Goal: Task Accomplishment & Management: Use online tool/utility

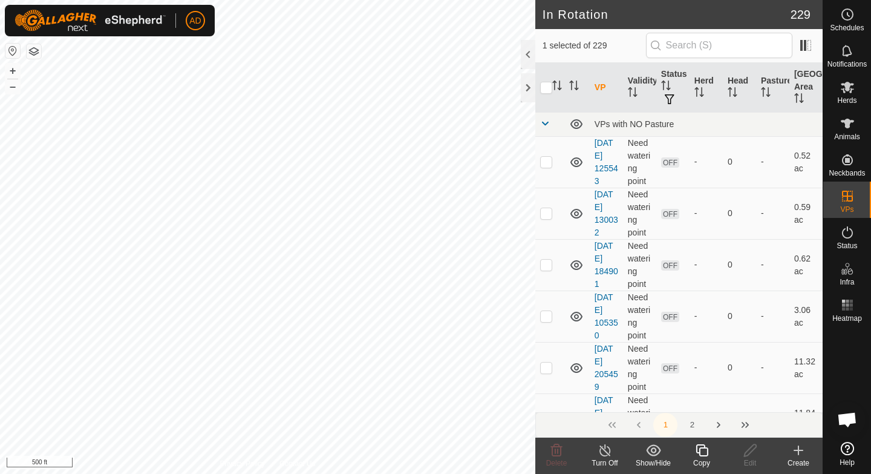
checkbox input "true"
checkbox input "false"
click at [706, 456] on icon at bounding box center [702, 450] width 15 height 15
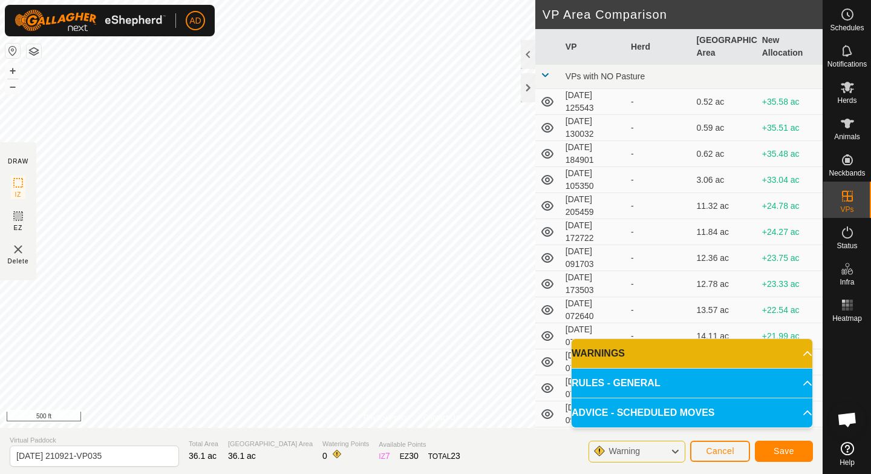
click at [786, 464] on div "Save" at bounding box center [784, 450] width 58 height 29
click at [775, 453] on span "Save" at bounding box center [784, 451] width 21 height 10
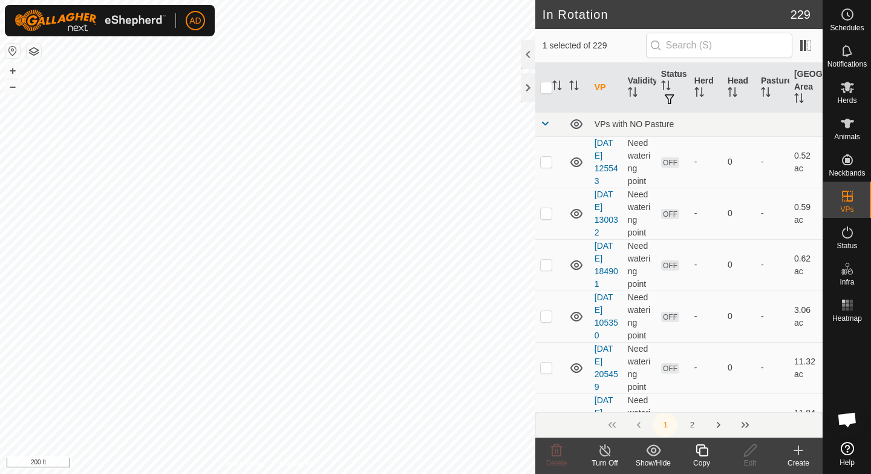
checkbox input "true"
click at [854, 90] on icon at bounding box center [848, 87] width 15 height 15
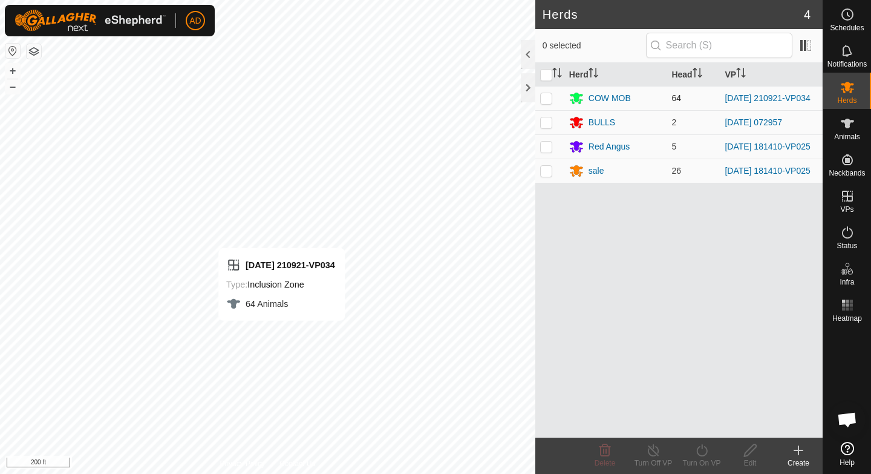
click at [546, 99] on p-checkbox at bounding box center [546, 98] width 12 height 10
checkbox input "true"
click at [697, 463] on div "Turn On VP" at bounding box center [702, 463] width 48 height 11
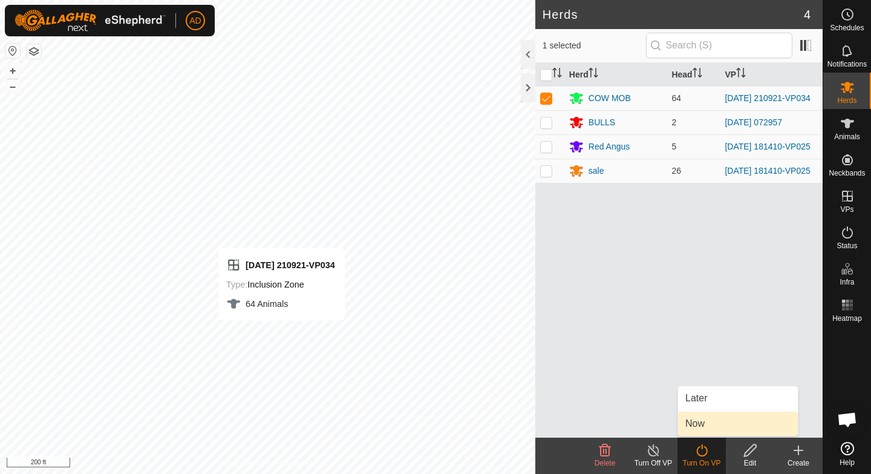
click at [708, 425] on link "Now" at bounding box center [738, 424] width 120 height 24
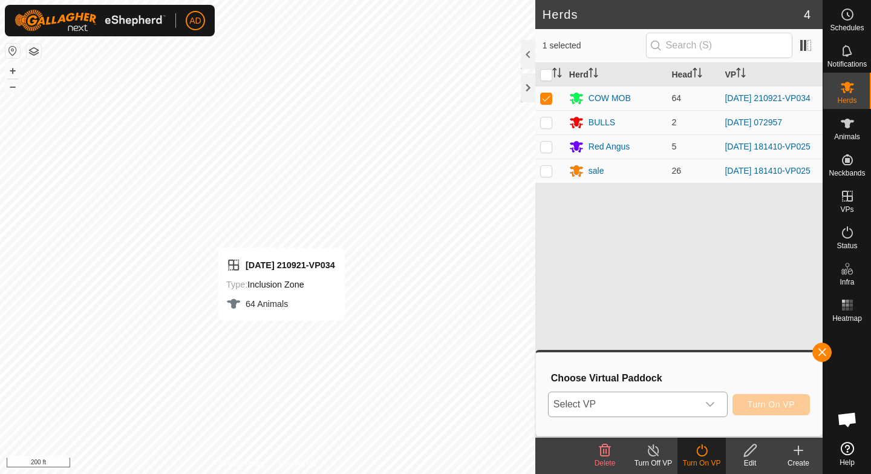
click at [704, 407] on div "dropdown trigger" at bounding box center [710, 404] width 24 height 24
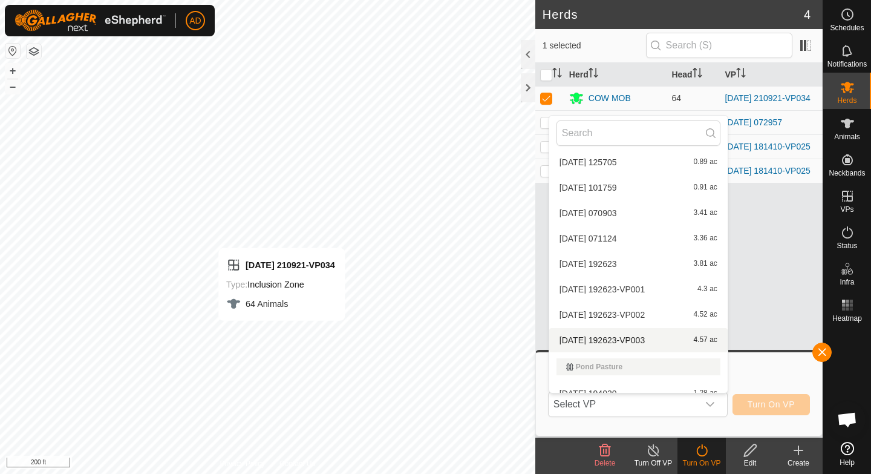
scroll to position [4286, 0]
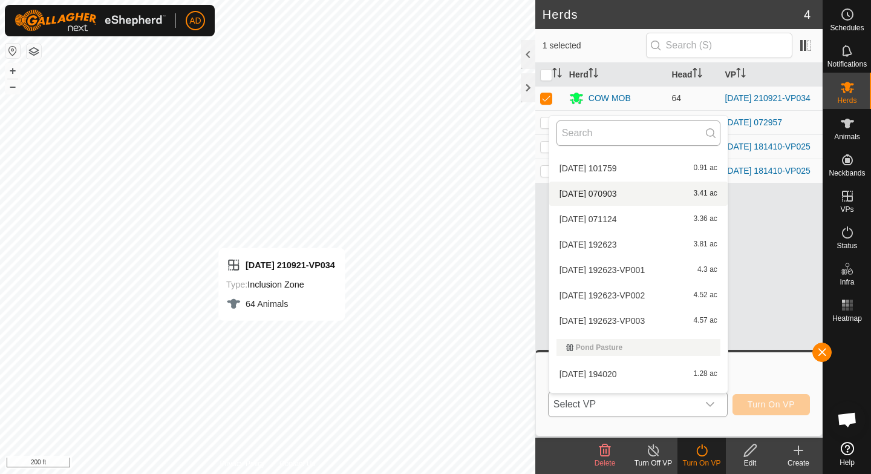
click at [665, 124] on input "text" at bounding box center [639, 132] width 164 height 25
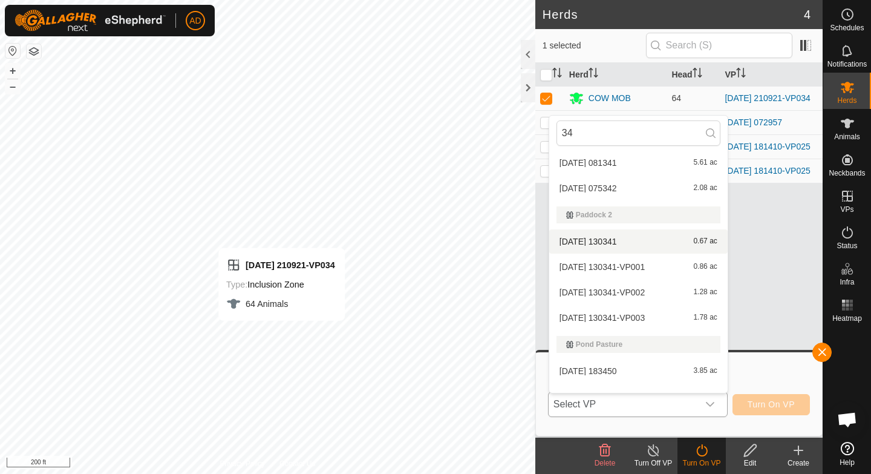
scroll to position [97, 0]
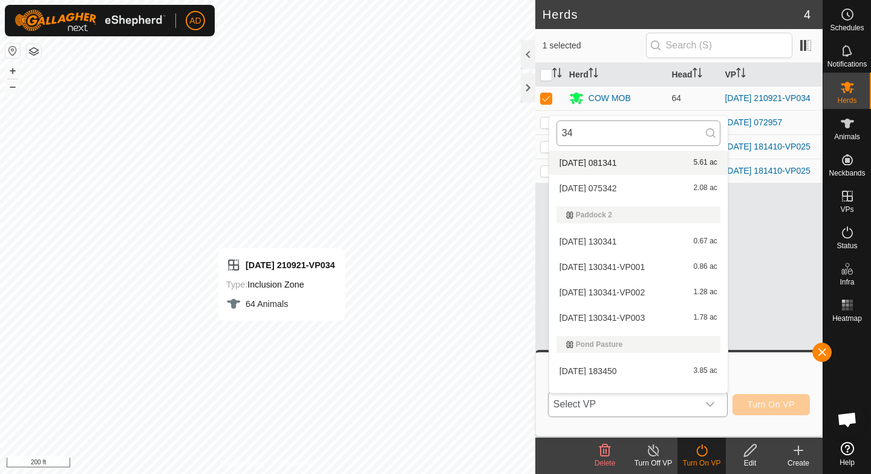
type input "3"
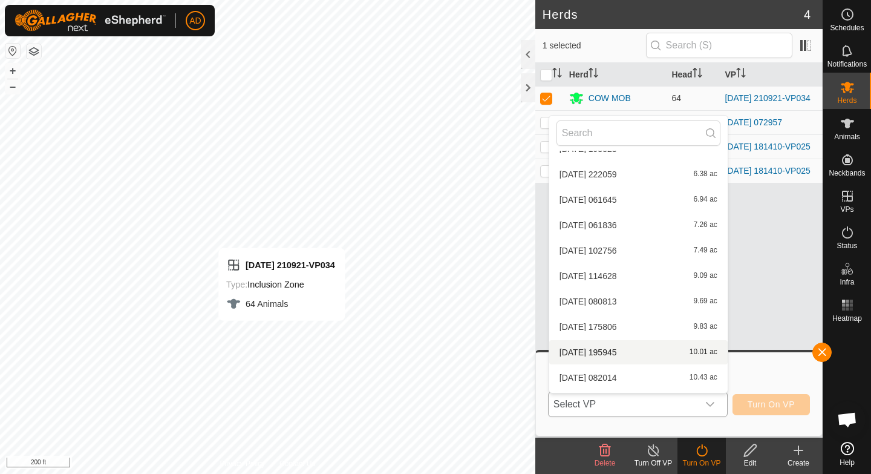
scroll to position [5881, 0]
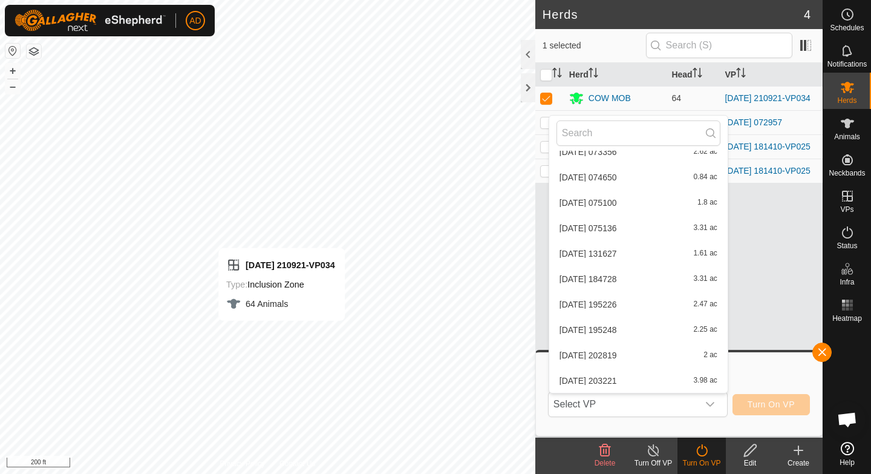
click at [756, 254] on div "Herd Head VP COW MOB 64 [DATE] 210921-VP034 BULLS 2 [DATE] 072957 Red Angus 5 […" at bounding box center [679, 250] width 287 height 375
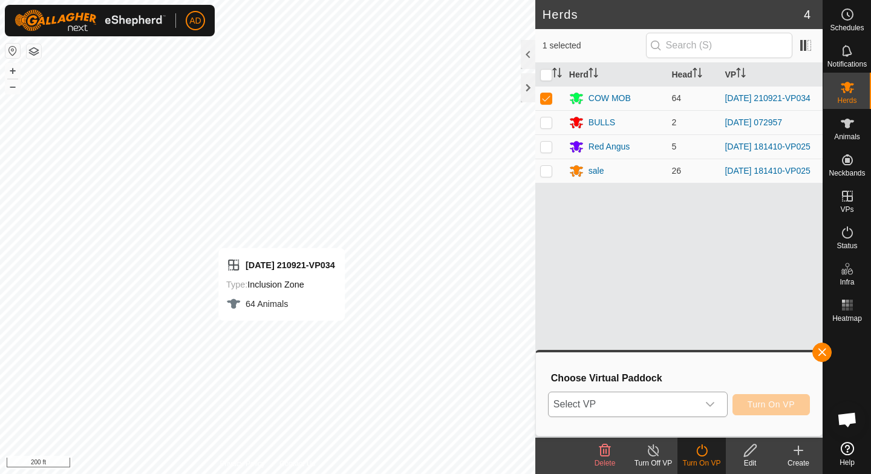
click at [599, 413] on span "Select VP" at bounding box center [623, 404] width 149 height 24
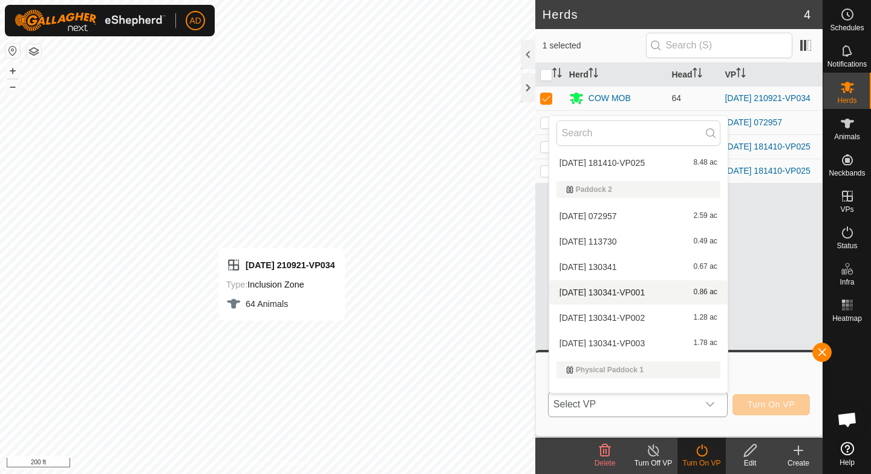
scroll to position [3591, 0]
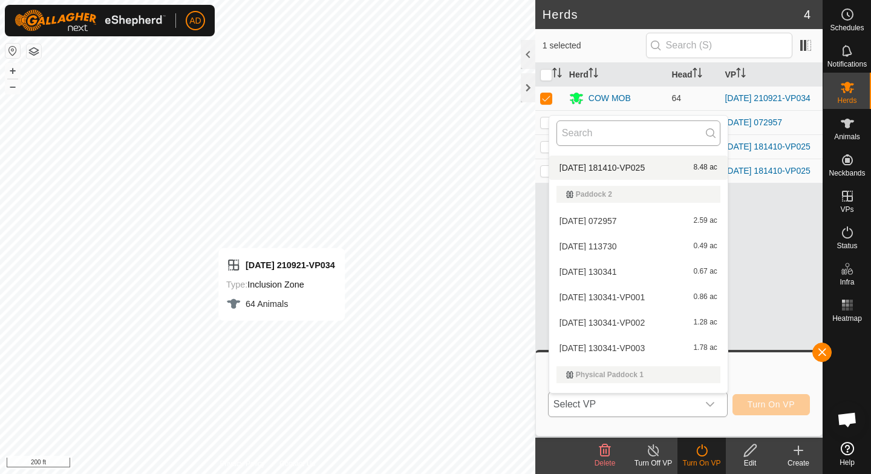
click at [639, 134] on input "text" at bounding box center [639, 132] width 164 height 25
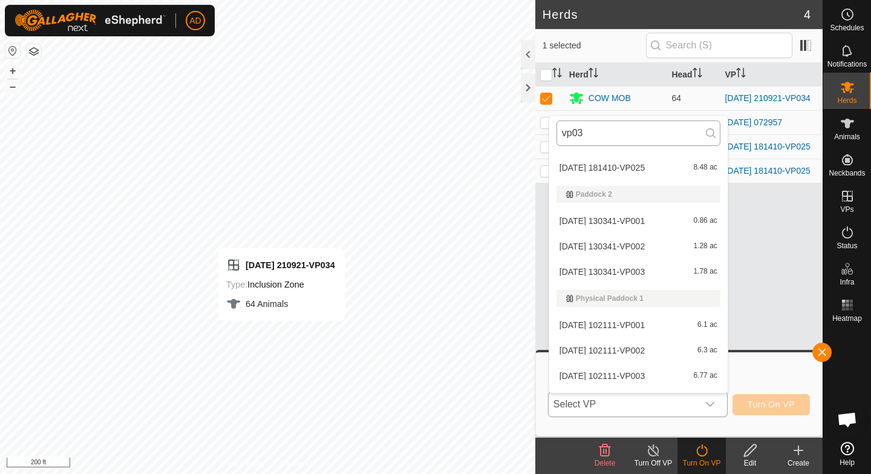
scroll to position [0, 0]
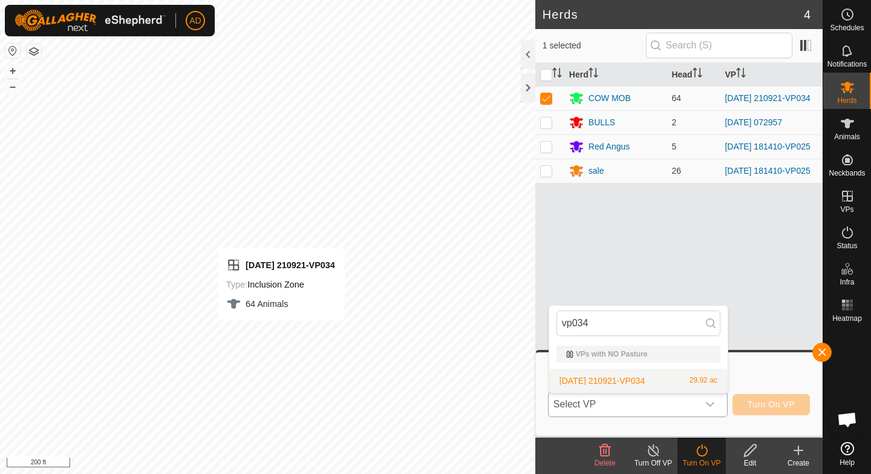
type input "vp034"
click at [630, 376] on li "[DATE] 210921-VP034 29.92 ac" at bounding box center [638, 381] width 179 height 24
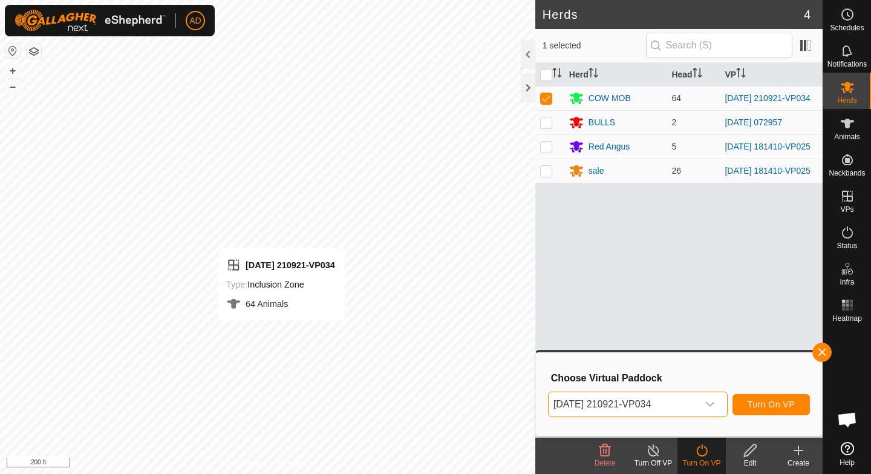
click at [649, 236] on div "Herd Head VP COW MOB 64 [DATE] 210921-VP034 BULLS 2 [DATE] 072957 Red Angus 5 […" at bounding box center [679, 250] width 287 height 375
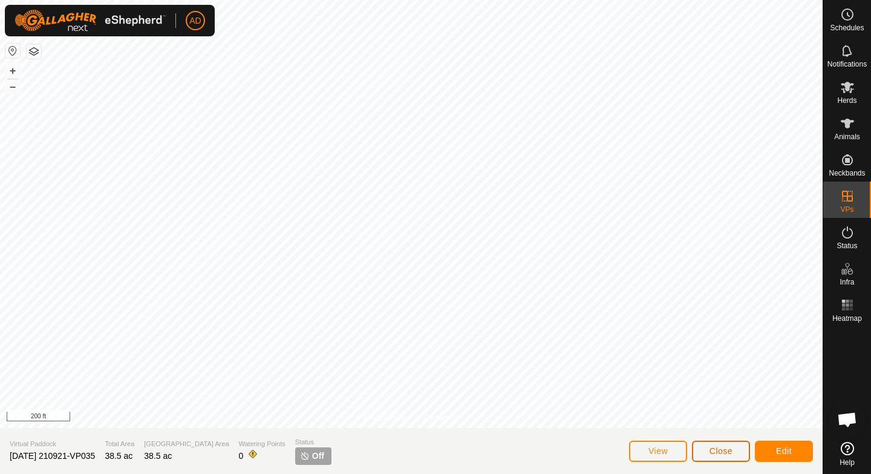
click at [734, 452] on button "Close" at bounding box center [721, 451] width 58 height 21
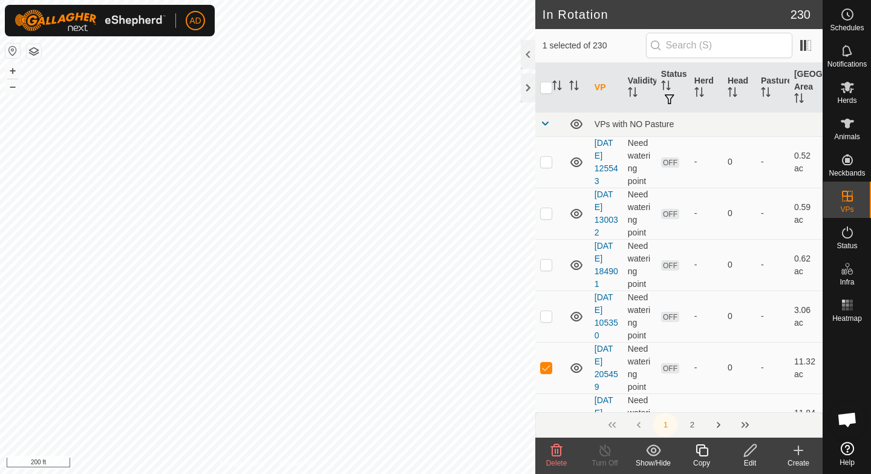
checkbox input "false"
checkbox input "true"
checkbox input "false"
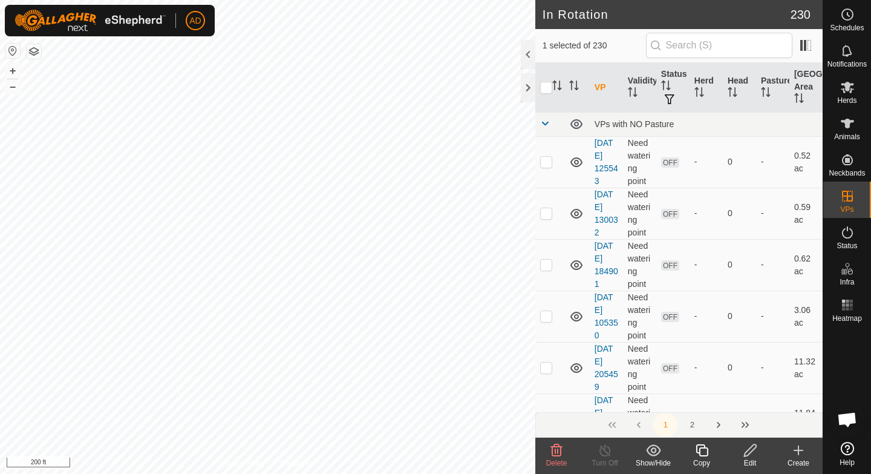
checkbox input "true"
checkbox input "false"
checkbox input "true"
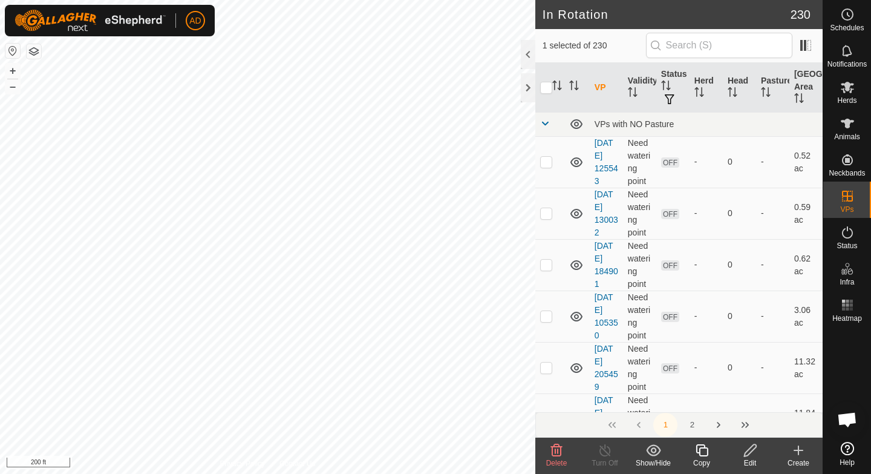
checkbox input "true"
checkbox input "false"
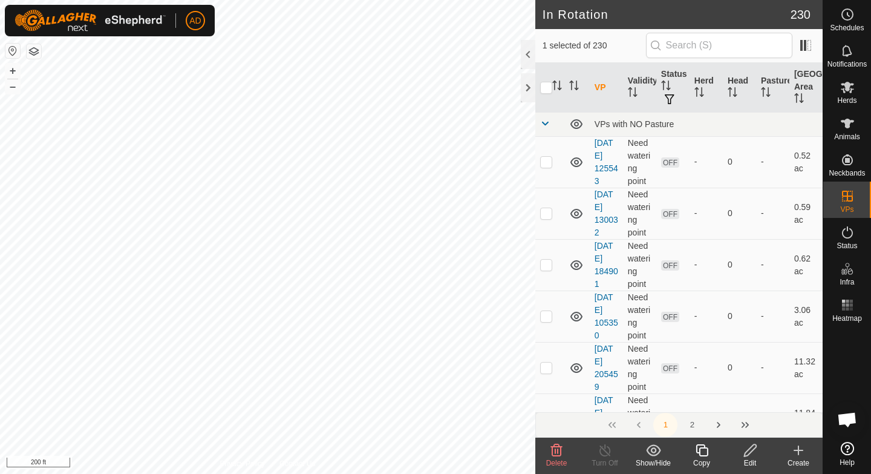
checkbox input "true"
checkbox input "false"
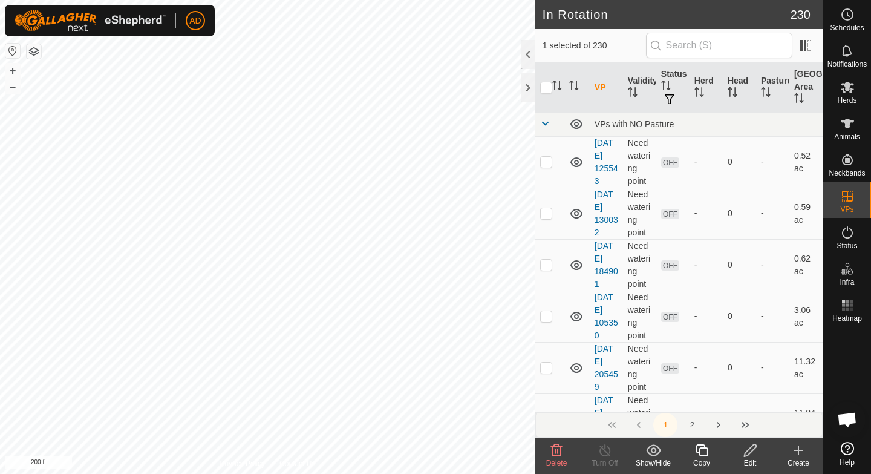
checkbox input "false"
checkbox input "true"
checkbox input "false"
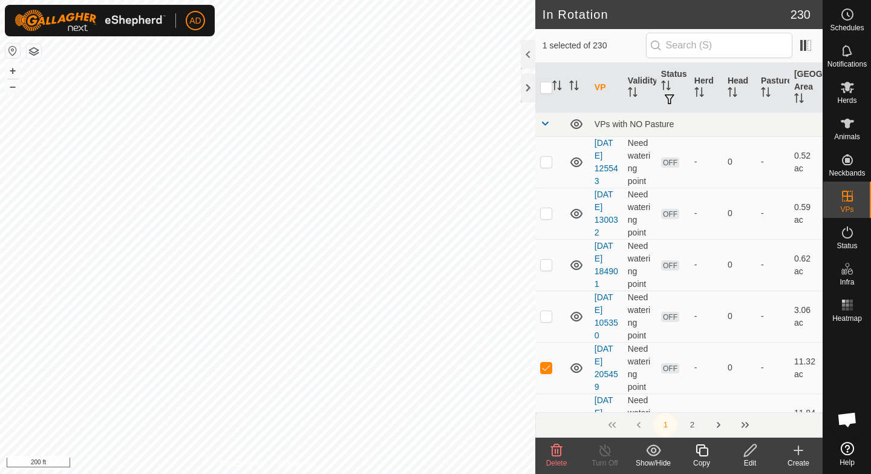
checkbox input "false"
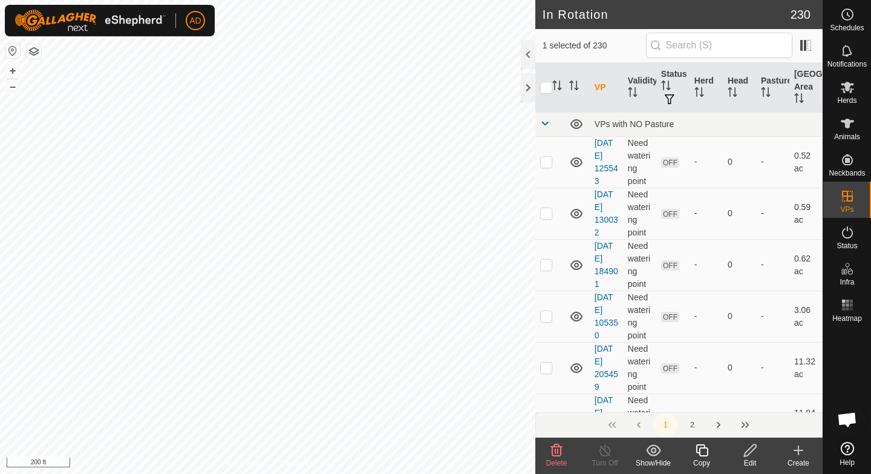
checkbox input "true"
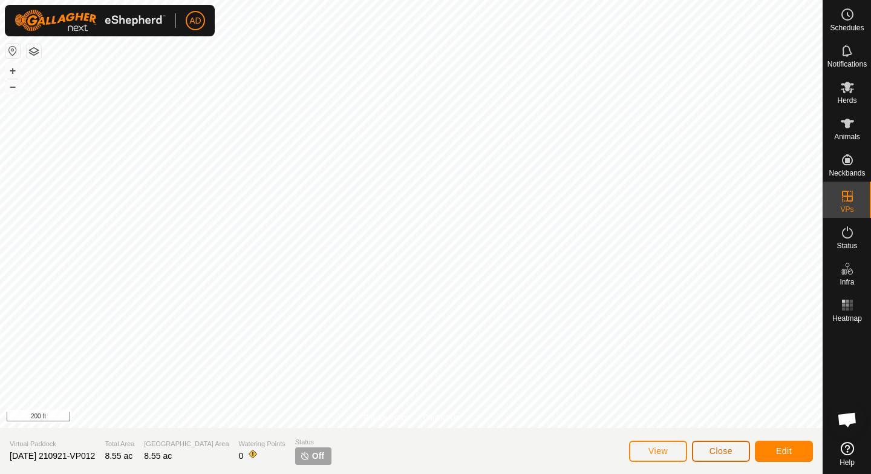
click at [715, 451] on span "Close" at bounding box center [721, 451] width 23 height 10
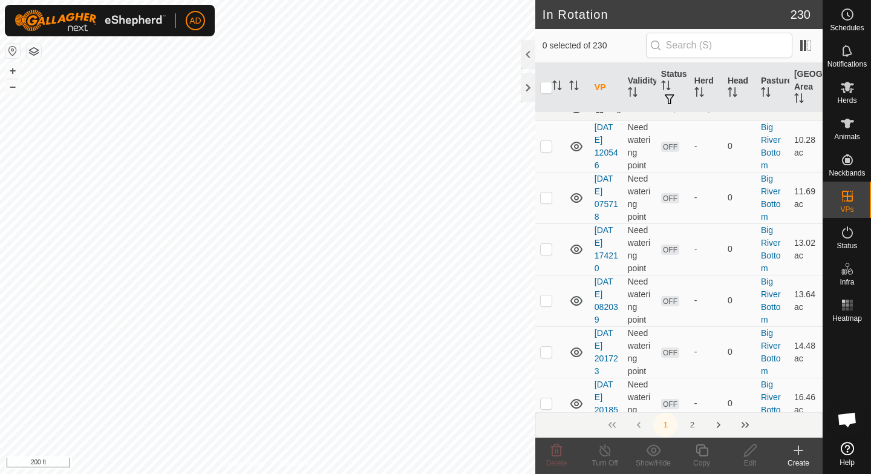
scroll to position [3956, 0]
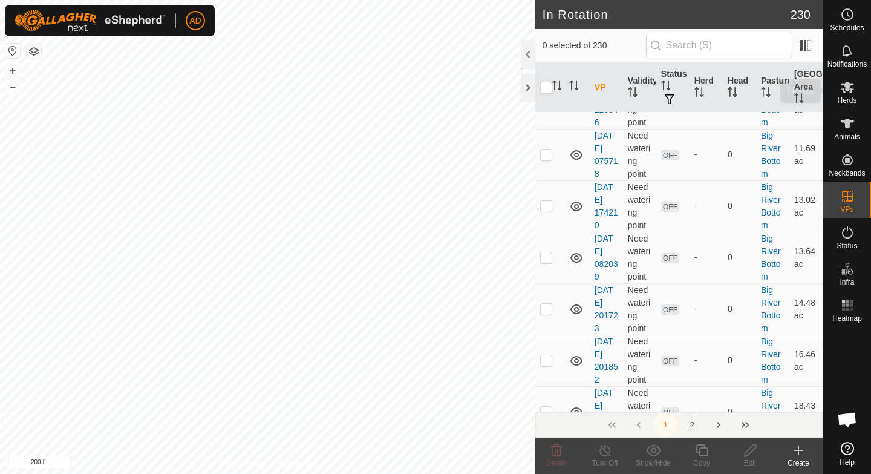
click at [851, 106] on div "Herds" at bounding box center [848, 91] width 48 height 36
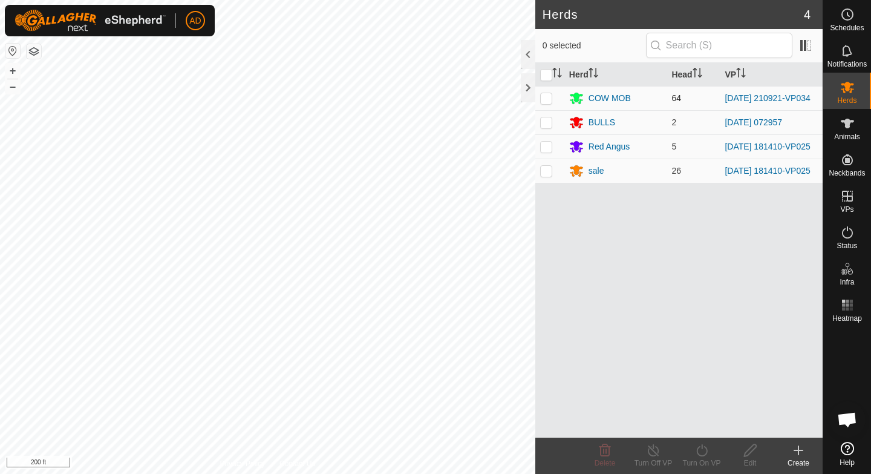
click at [547, 97] on p-checkbox at bounding box center [546, 98] width 12 height 10
checkbox input "true"
click at [718, 454] on turn-on-svg-icon at bounding box center [702, 450] width 48 height 15
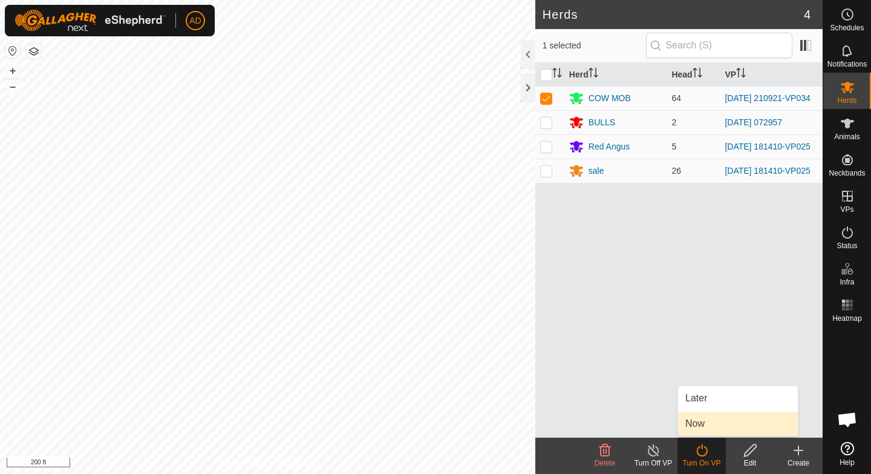
click at [710, 427] on link "Now" at bounding box center [738, 424] width 120 height 24
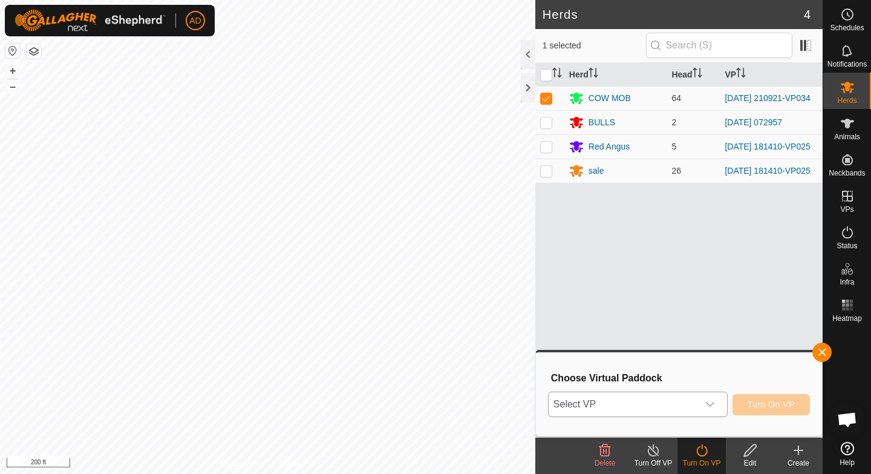
click at [669, 406] on span "Select VP" at bounding box center [623, 404] width 149 height 24
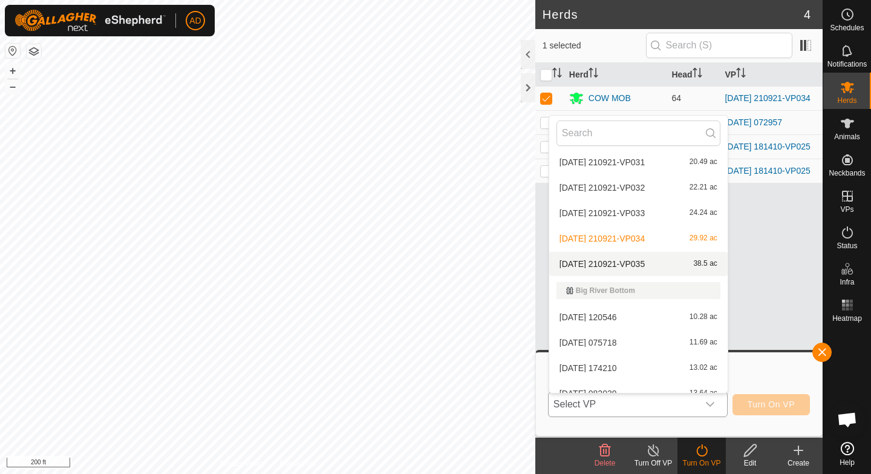
scroll to position [1386, 0]
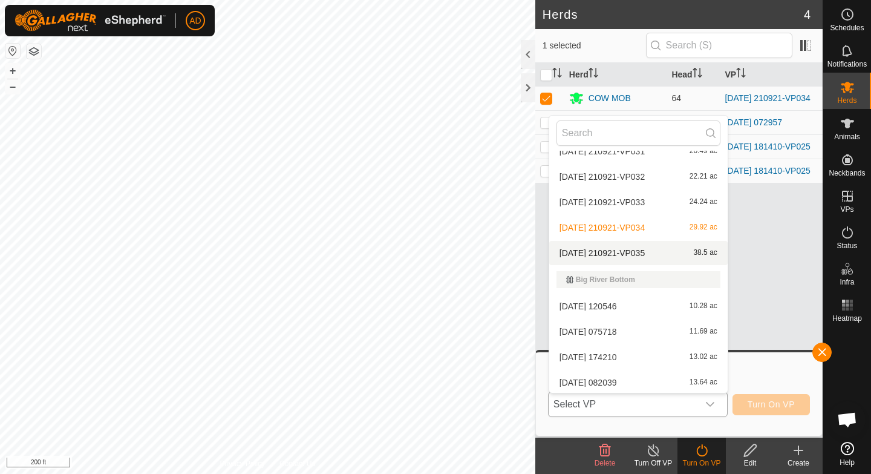
click at [619, 254] on li "2025-08-14 210921-VP035 38.5 ac" at bounding box center [638, 253] width 179 height 24
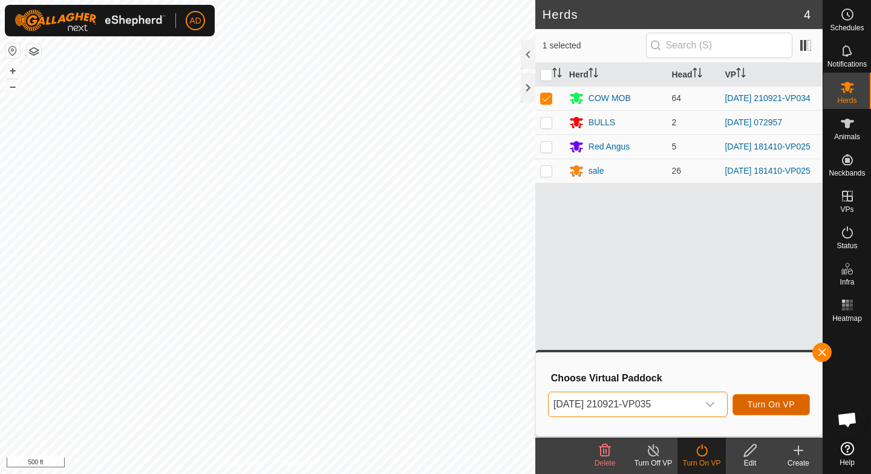
click at [763, 407] on span "Turn On VP" at bounding box center [771, 404] width 47 height 10
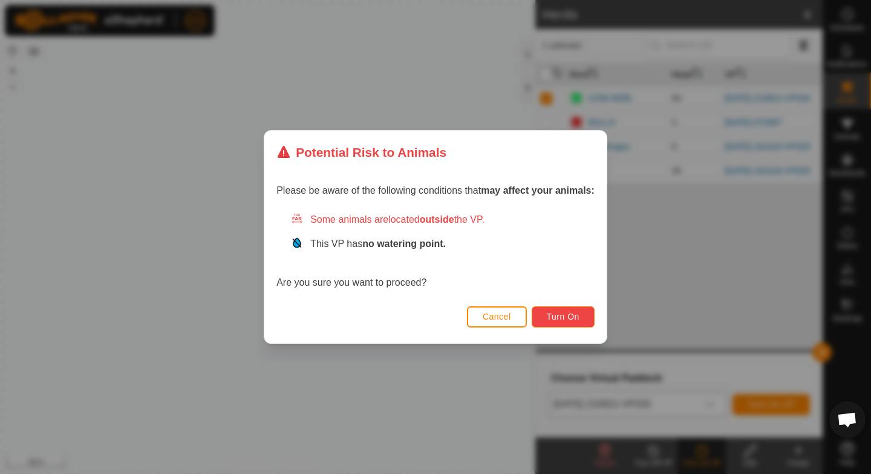
click at [581, 318] on button "Turn On" at bounding box center [563, 316] width 63 height 21
